Goal: Book appointment/travel/reservation

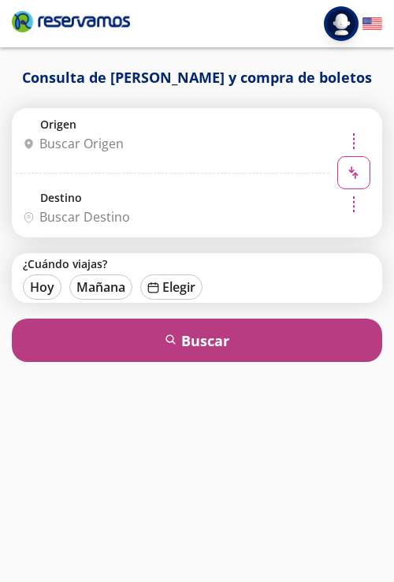
click at [193, 354] on button "search [GEOGRAPHIC_DATA]" at bounding box center [197, 339] width 371 height 43
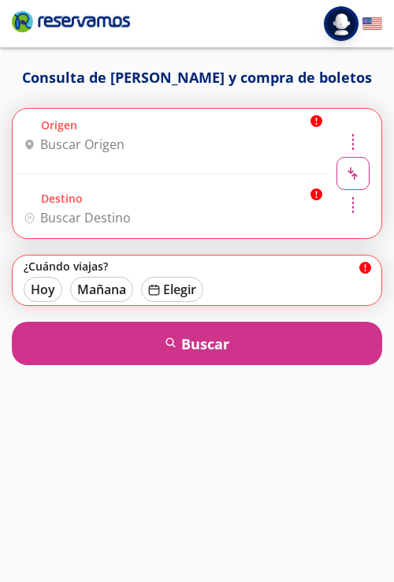
click at [57, 140] on input "Origen" at bounding box center [170, 144] width 307 height 39
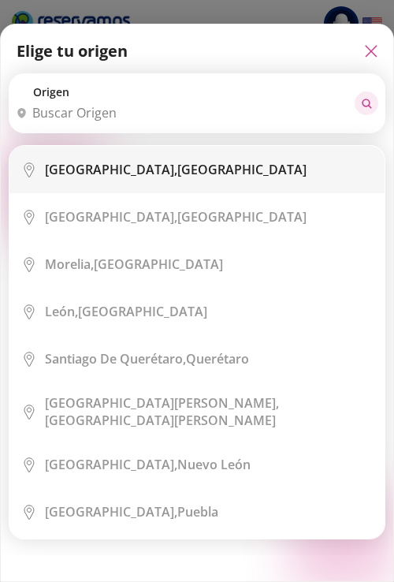
click at [84, 174] on b "[GEOGRAPHIC_DATA]," at bounding box center [111, 169] width 132 height 17
type input "[GEOGRAPHIC_DATA], [GEOGRAPHIC_DATA]"
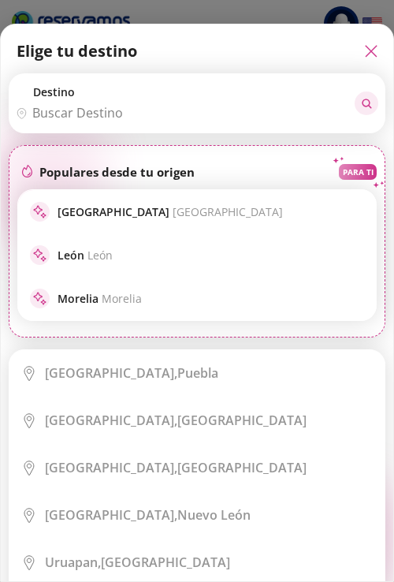
scroll to position [299, 0]
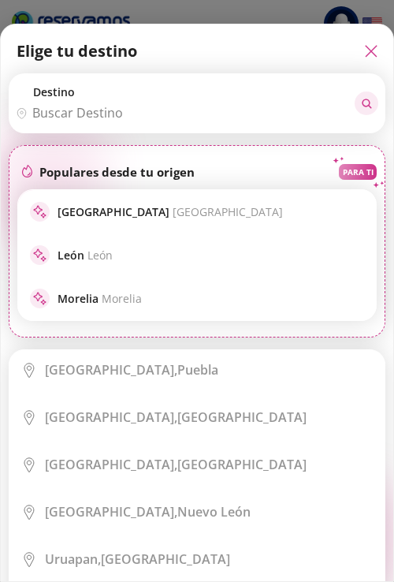
click at [200, 409] on div "[GEOGRAPHIC_DATA], [GEOGRAPHIC_DATA]" at bounding box center [176, 416] width 262 height 17
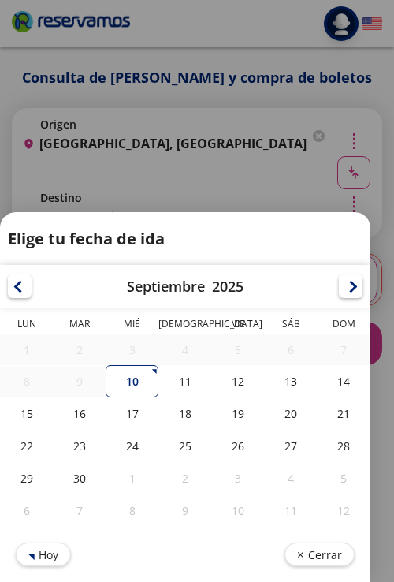
type input "[GEOGRAPHIC_DATA], [GEOGRAPHIC_DATA]"
click at [199, 408] on div "18" at bounding box center [184, 413] width 53 height 32
type input "[DATE]"
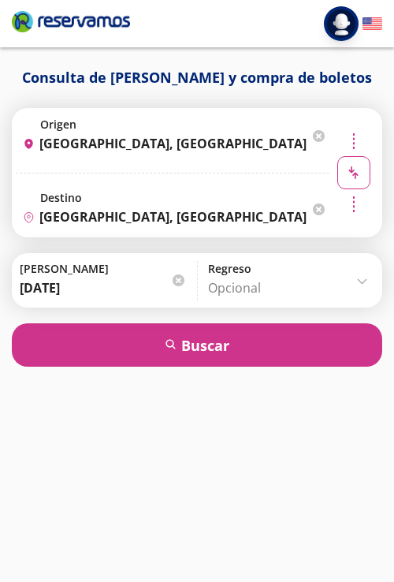
click at [366, 24] on img at bounding box center [373, 24] width 20 height 20
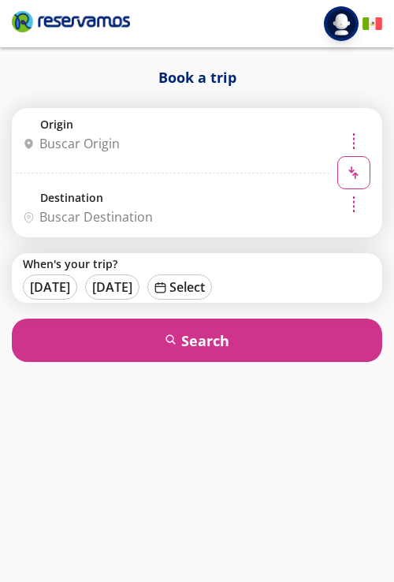
click at [361, 29] on div "Log in Log in" at bounding box center [353, 23] width 58 height 35
